Goal: Navigation & Orientation: Find specific page/section

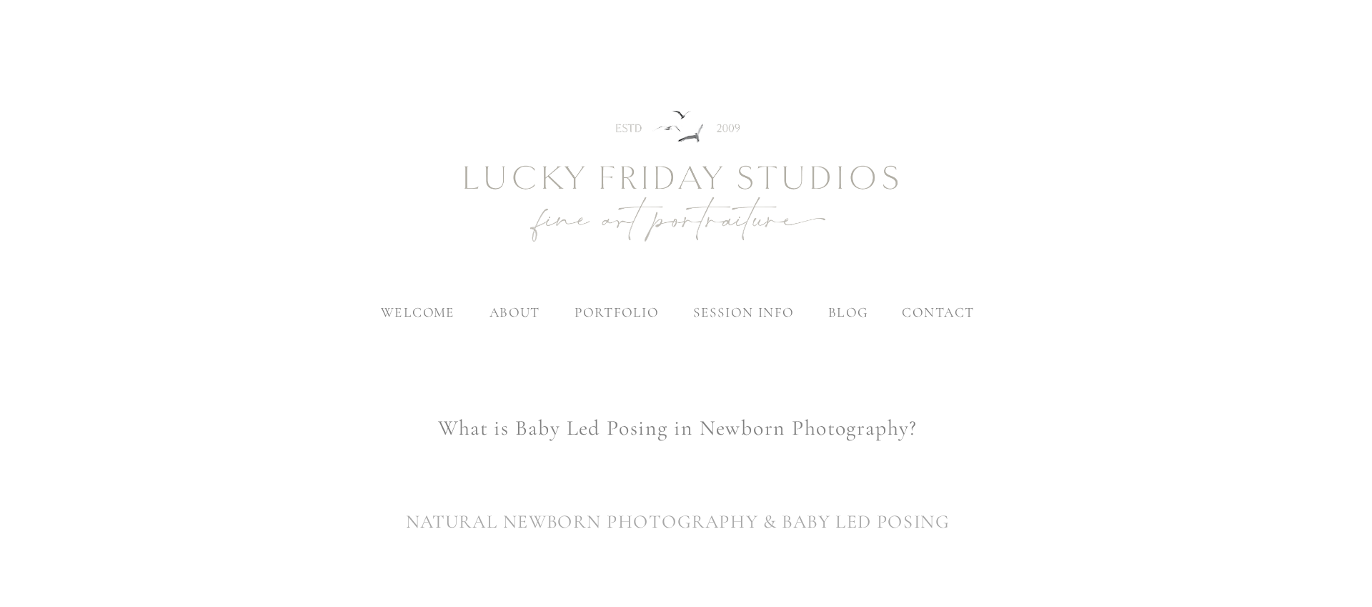
click at [487, 259] on span "welcome" at bounding box center [468, 261] width 62 height 14
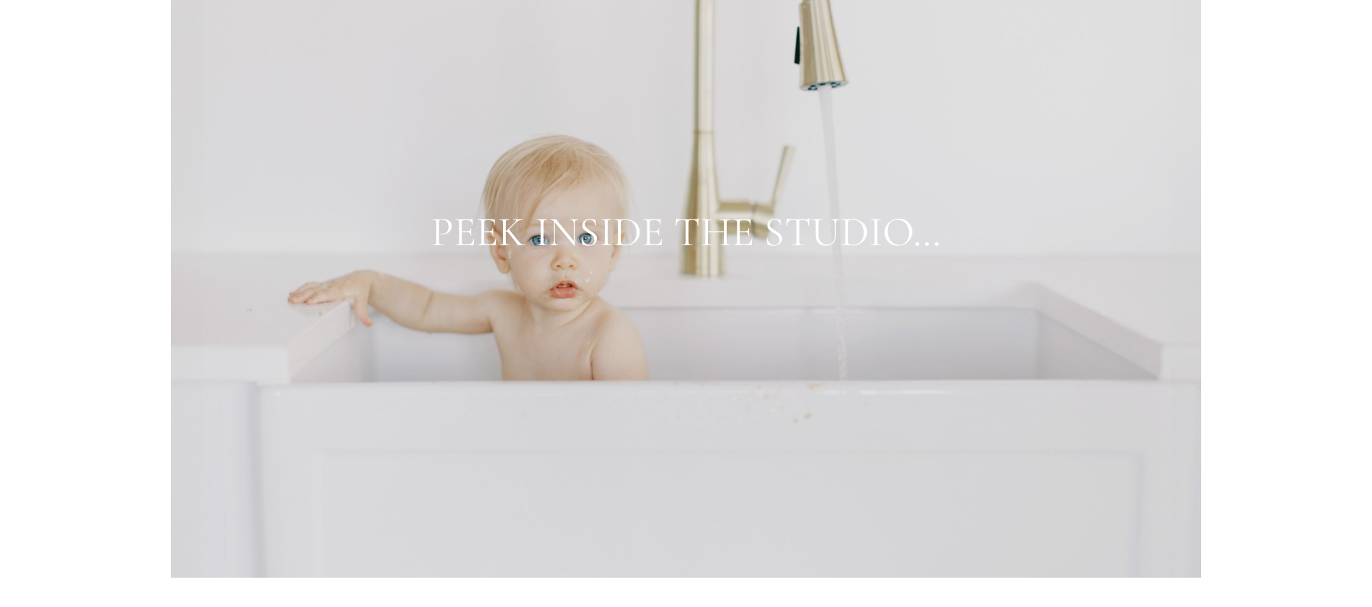
scroll to position [5661, 0]
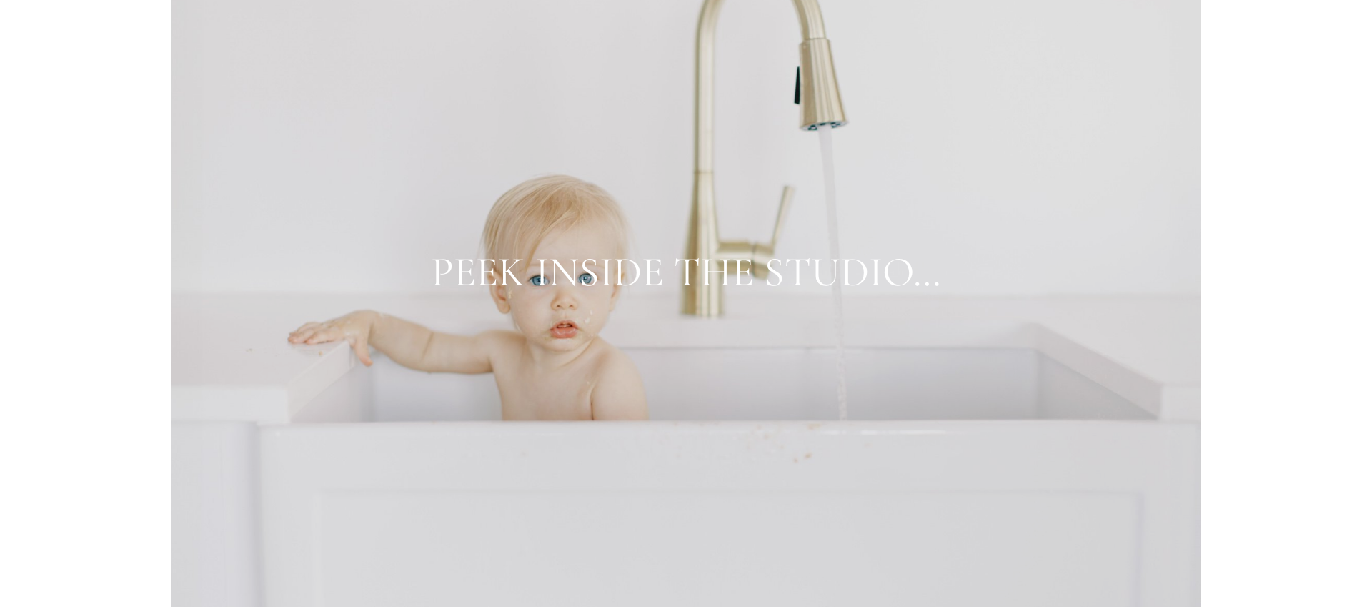
click at [563, 91] on div at bounding box center [686, 272] width 1031 height 692
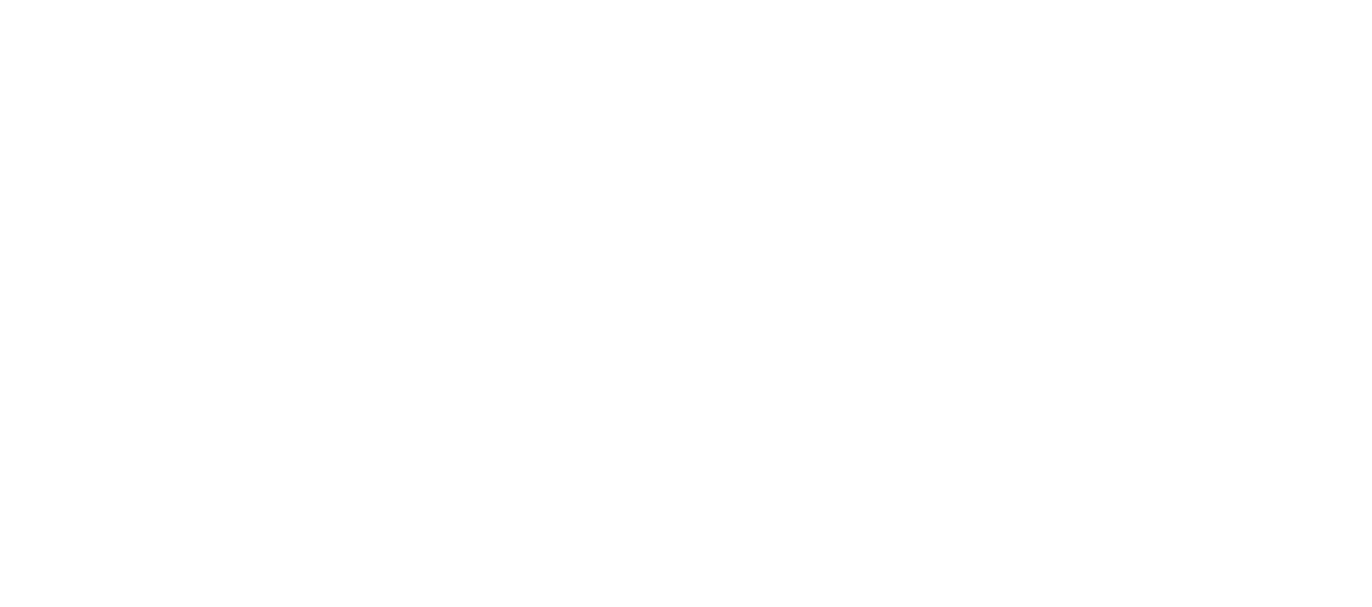
scroll to position [10502, 0]
